Goal: Task Accomplishment & Management: Manage account settings

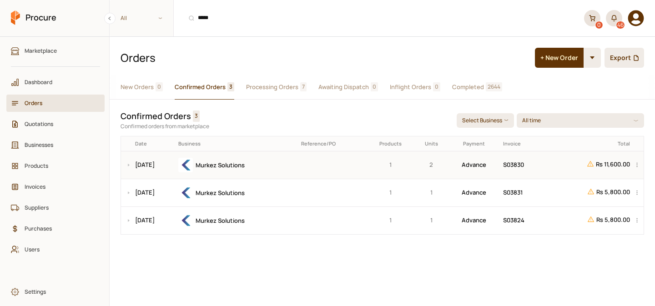
click at [294, 165] on div "Murkez Solutions" at bounding box center [236, 165] width 116 height 15
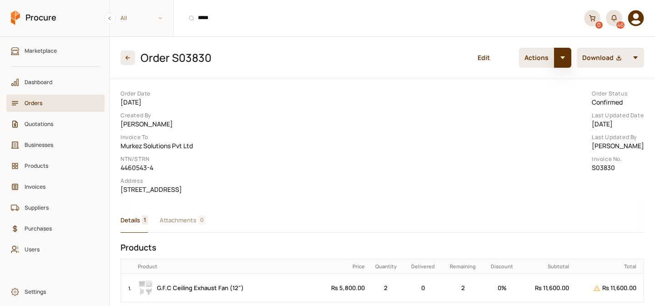
click at [567, 57] on button "button" at bounding box center [562, 58] width 17 height 20
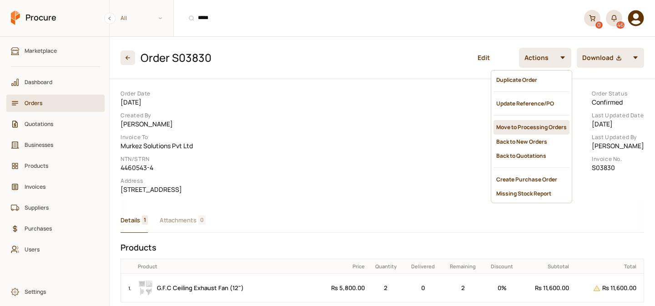
click at [521, 121] on div "Move to Processing Orders" at bounding box center [531, 127] width 76 height 14
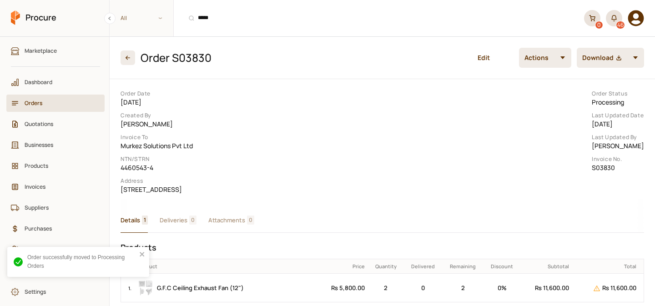
click at [179, 225] on span "Deliveries" at bounding box center [174, 220] width 28 height 10
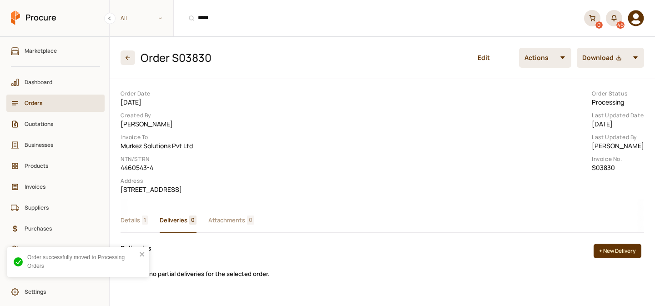
scroll to position [69, 0]
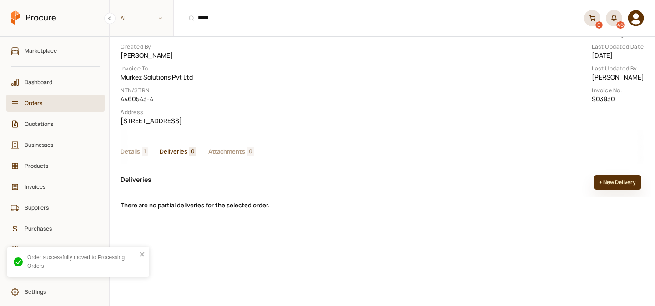
click at [617, 190] on button "+ New Delivery" at bounding box center [617, 182] width 48 height 15
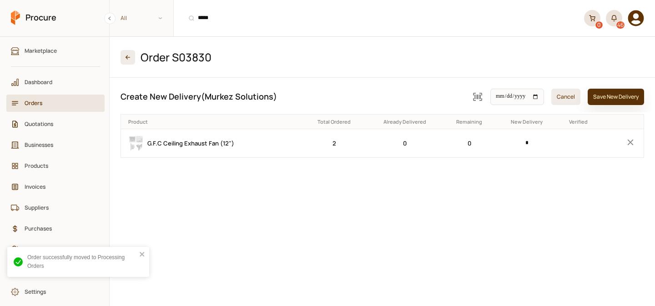
click at [612, 95] on button "Save New Delivery" at bounding box center [615, 97] width 56 height 16
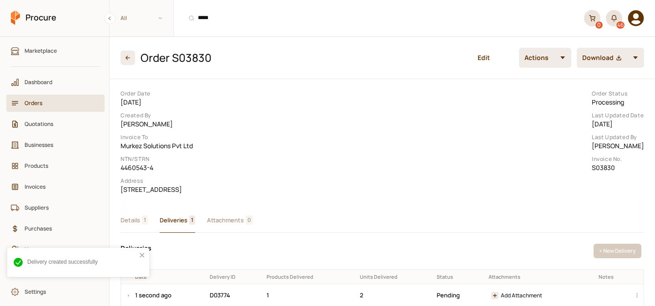
scroll to position [69, 0]
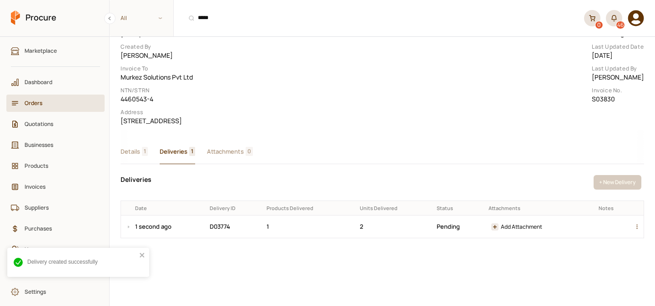
click at [637, 238] on div "button" at bounding box center [638, 226] width 11 height 22
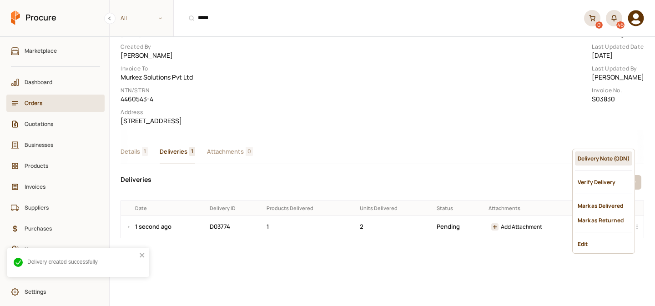
click at [581, 160] on div "Delivery Note (GDN)" at bounding box center [603, 158] width 57 height 14
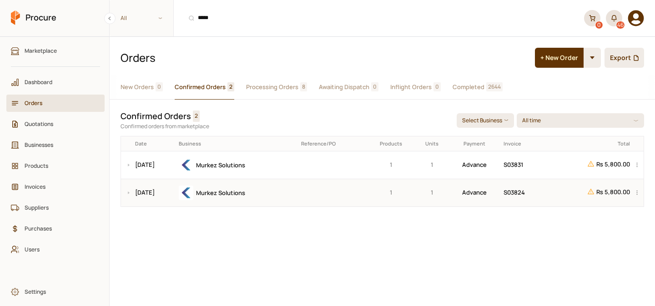
click at [280, 192] on div "Murkez Solutions" at bounding box center [237, 192] width 116 height 15
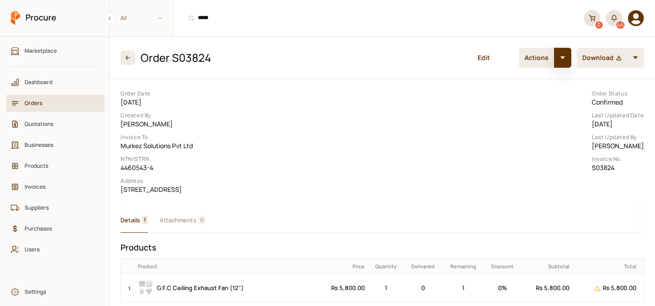
click at [560, 60] on button "button" at bounding box center [562, 58] width 17 height 20
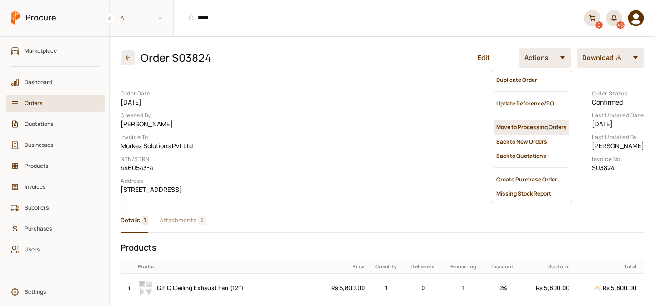
click at [525, 120] on div "Move to Processing Orders" at bounding box center [531, 127] width 76 height 14
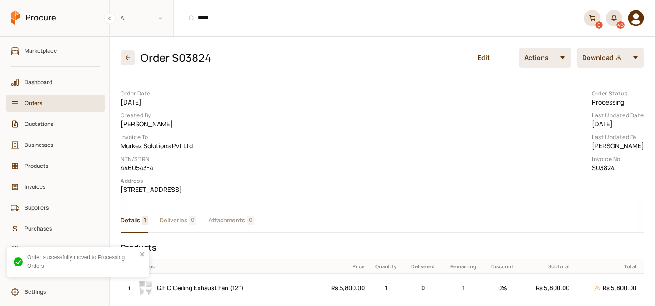
click at [186, 225] on span "Deliveries" at bounding box center [174, 220] width 28 height 10
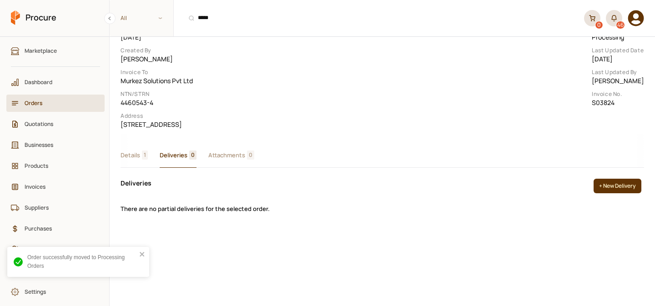
scroll to position [69, 0]
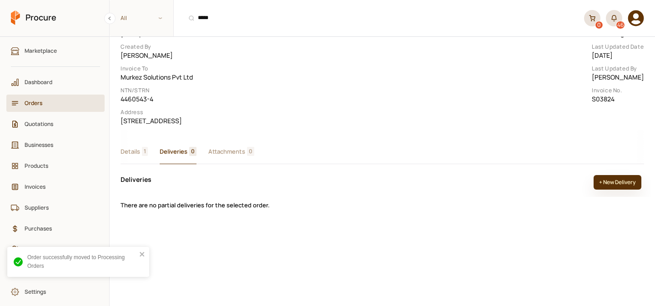
click at [626, 190] on button "+ New Delivery" at bounding box center [617, 182] width 48 height 15
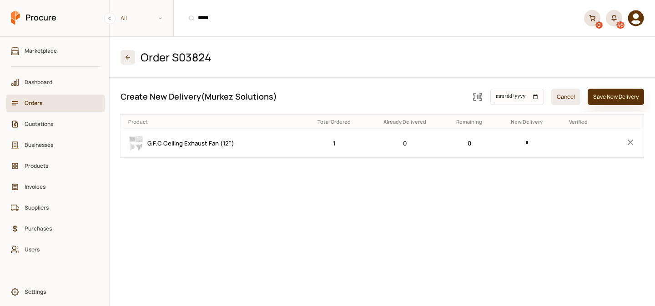
click at [613, 100] on button "Save New Delivery" at bounding box center [615, 97] width 56 height 16
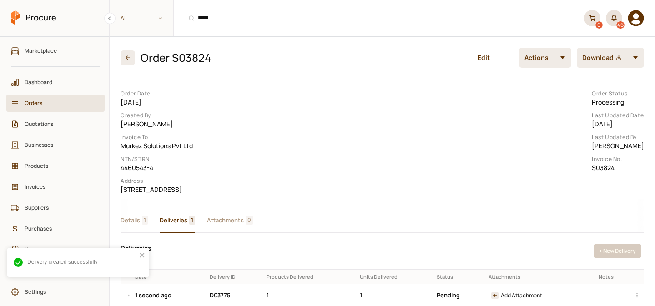
scroll to position [69, 0]
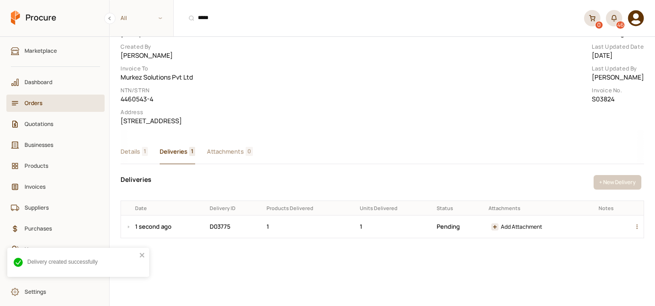
click at [636, 238] on div "button" at bounding box center [638, 226] width 11 height 22
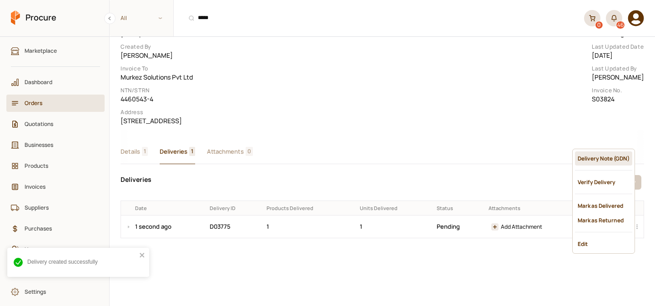
click at [592, 155] on div "Delivery Note (GDN)" at bounding box center [603, 158] width 57 height 14
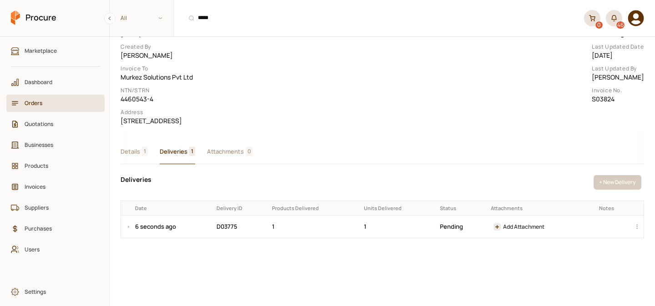
click at [25, 100] on span "Orders" at bounding box center [59, 103] width 68 height 9
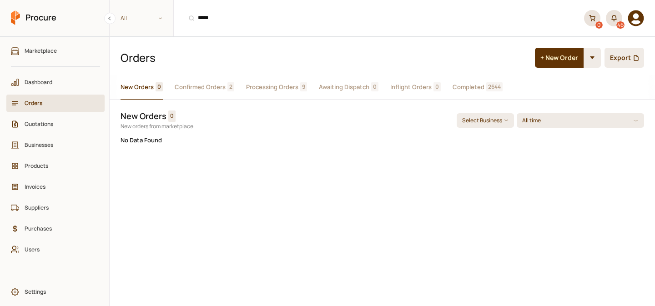
click at [197, 86] on span "Confirmed Orders" at bounding box center [200, 87] width 51 height 10
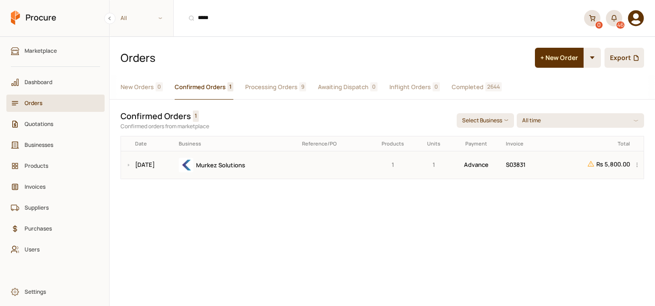
click at [348, 165] on td at bounding box center [334, 165] width 70 height 28
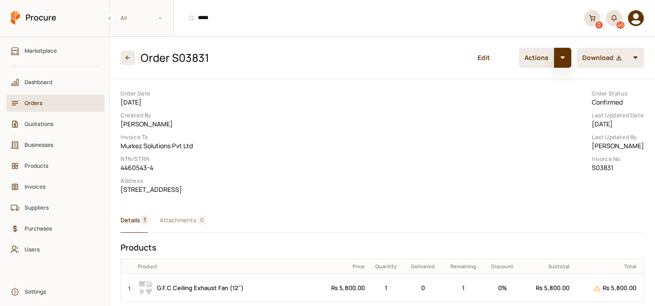
click at [565, 57] on button "button" at bounding box center [562, 58] width 17 height 20
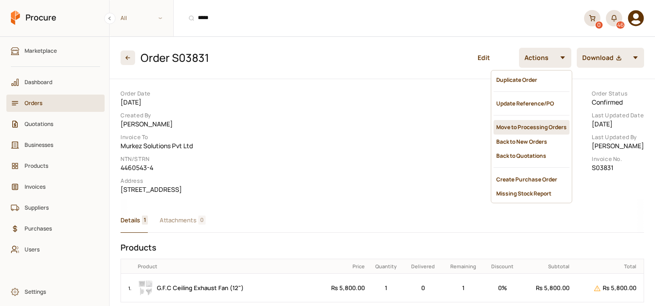
click at [533, 125] on div "Move to Processing Orders" at bounding box center [531, 127] width 76 height 14
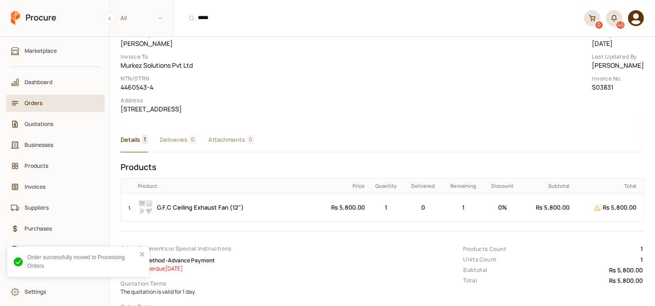
scroll to position [85, 0]
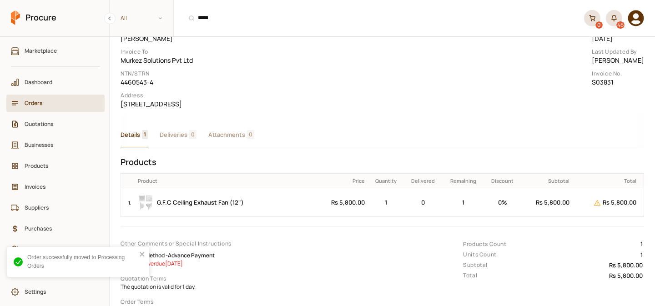
click at [181, 147] on div "Details 1 Deliveries 0 Attachments 0" at bounding box center [381, 131] width 523 height 34
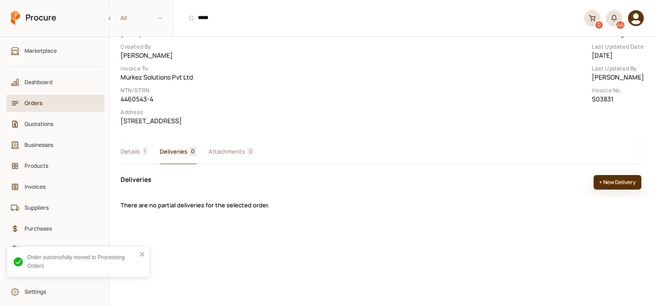
click at [620, 190] on button "+ New Delivery" at bounding box center [617, 182] width 48 height 15
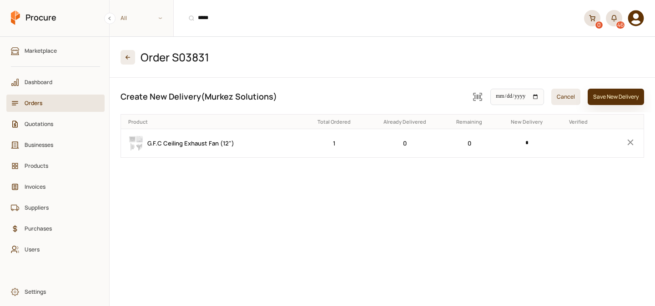
click at [606, 96] on button "Save New Delivery" at bounding box center [615, 97] width 56 height 16
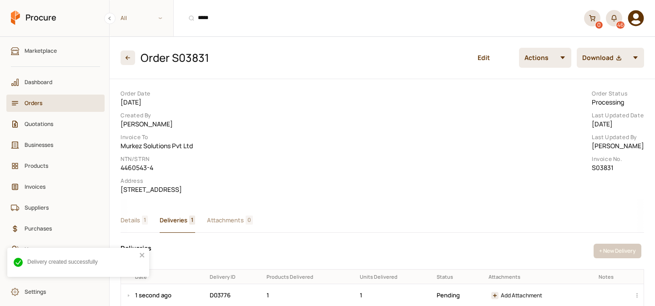
scroll to position [69, 0]
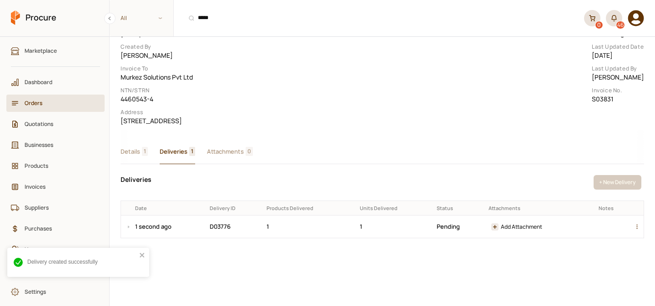
click at [636, 238] on div "button" at bounding box center [638, 226] width 11 height 22
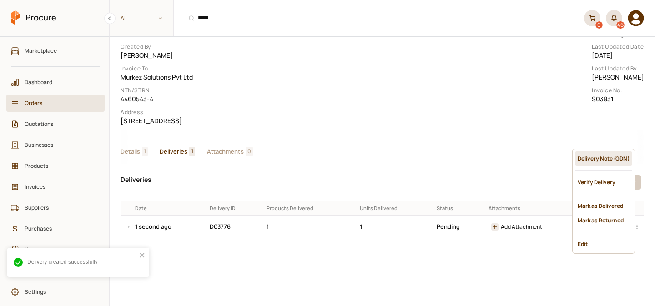
click at [594, 161] on div "Delivery Note (GDN)" at bounding box center [603, 158] width 57 height 14
